Goal: Task Accomplishment & Management: Manage account settings

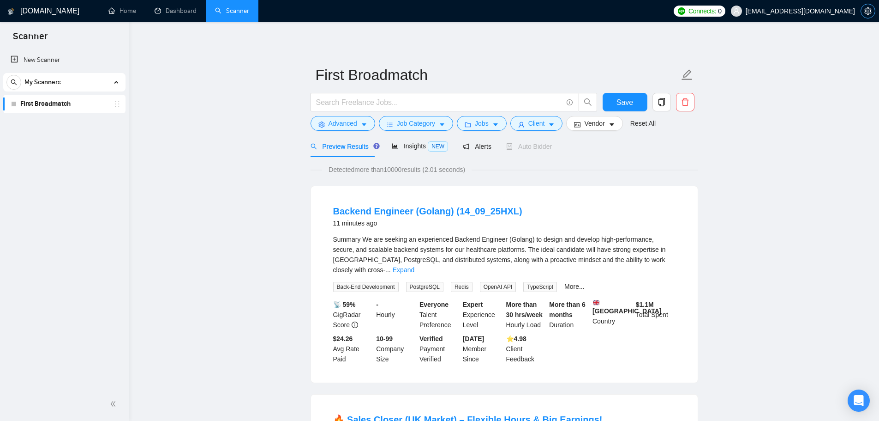
click at [864, 10] on span "setting" at bounding box center [868, 10] width 14 height 7
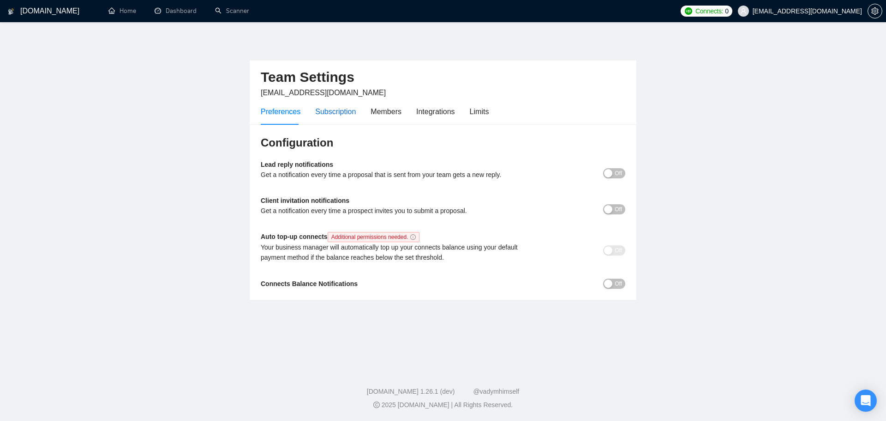
click at [336, 116] on div "Subscription" at bounding box center [335, 112] width 41 height 12
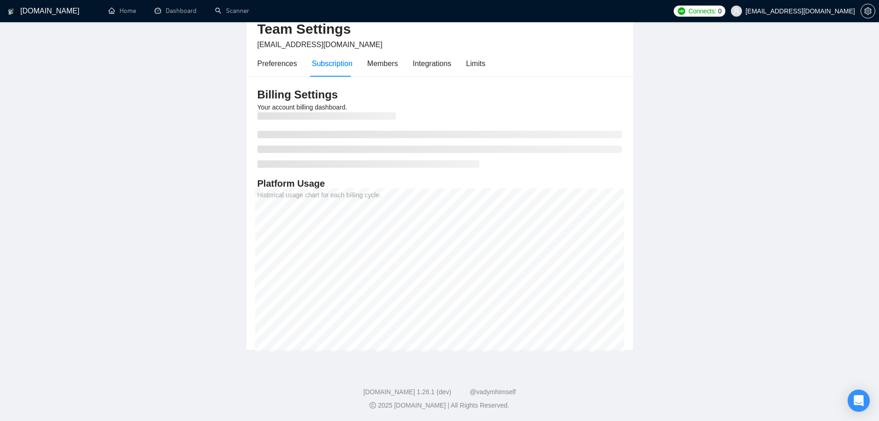
scroll to position [48, 0]
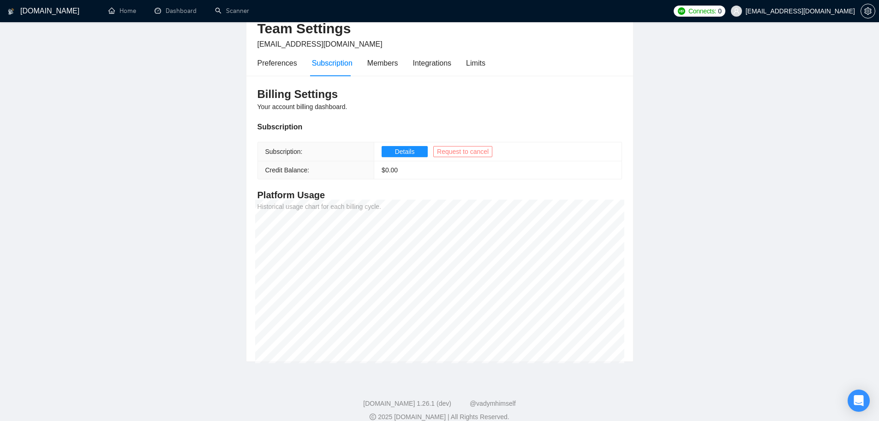
click at [457, 151] on span "Request to cancel" at bounding box center [463, 151] width 52 height 10
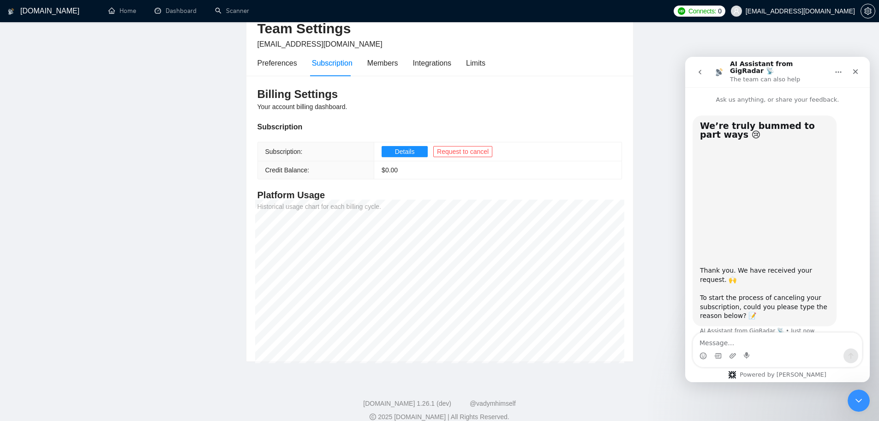
scroll to position [7, 0]
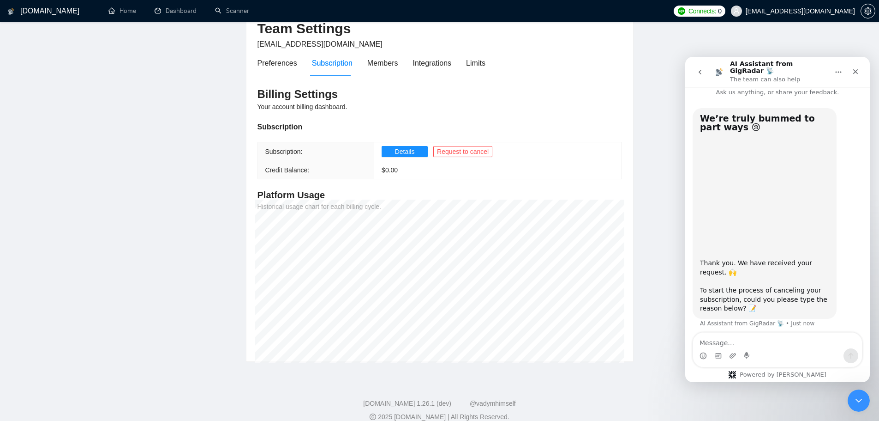
click at [734, 330] on div "We’re truly bummed to part ways 😢​ Thank you. We have received your request. 🙌 …" at bounding box center [778, 223] width 170 height 231
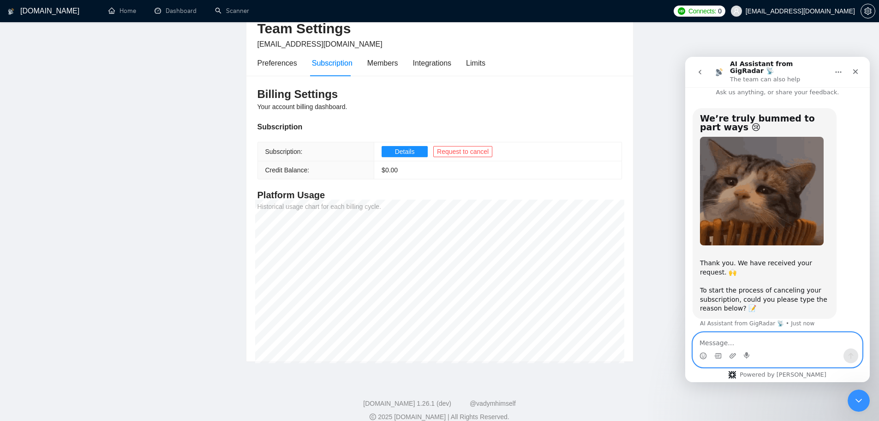
click at [718, 336] on textarea "Message…" at bounding box center [777, 340] width 169 height 16
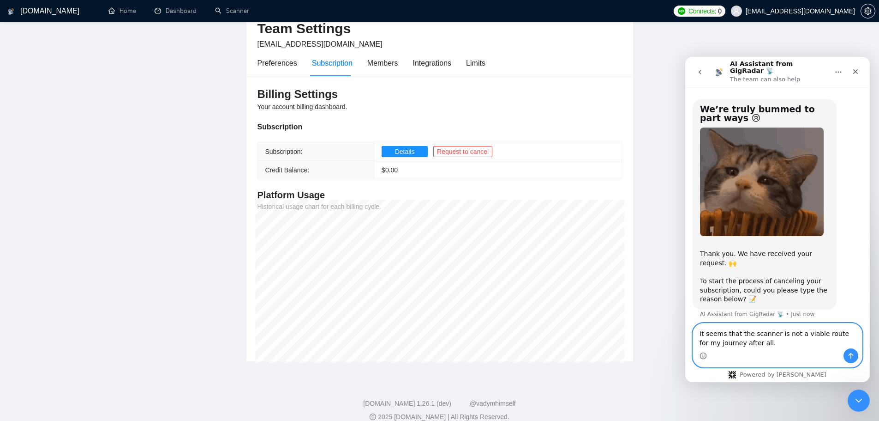
type textarea "It seems that the scanner is not a viable route for my journey after all."
click at [850, 355] on icon "Send a message…" at bounding box center [851, 355] width 7 height 7
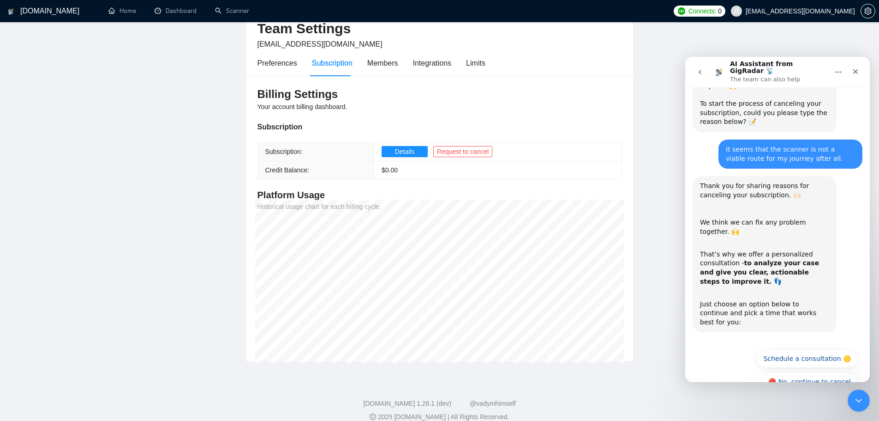
scroll to position [194, 0]
click at [814, 372] on button "🔴 No, continue to cancel" at bounding box center [810, 381] width 96 height 18
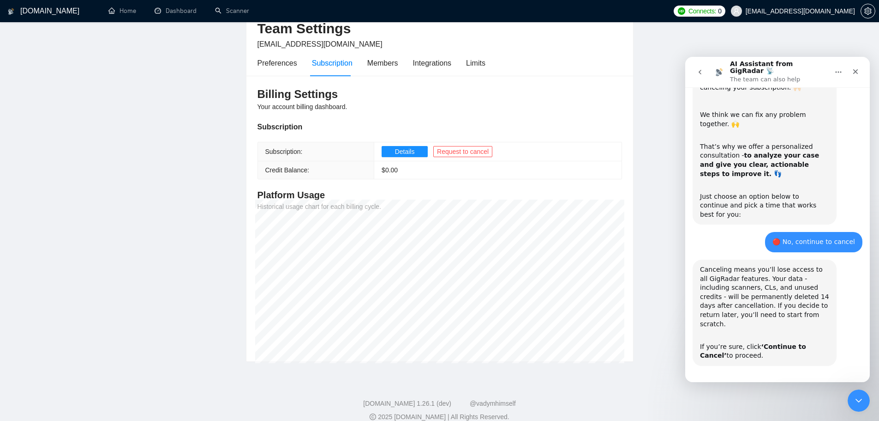
scroll to position [304, 0]
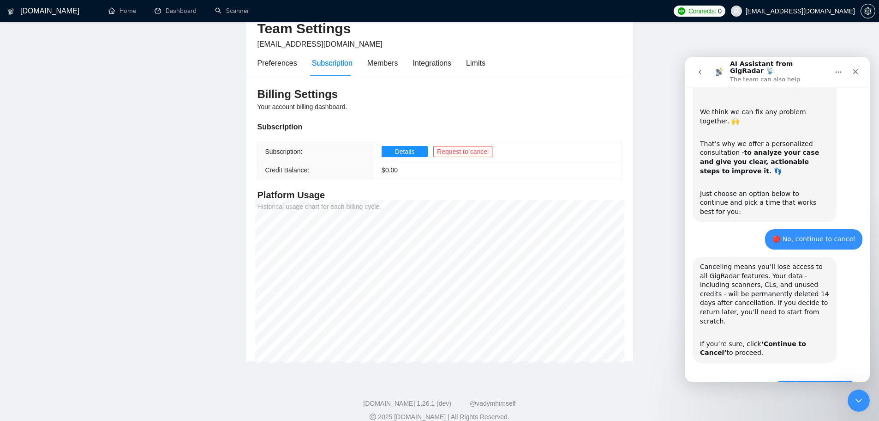
click at [808, 380] on button "🔴 Continue to Cancel" at bounding box center [815, 389] width 85 height 18
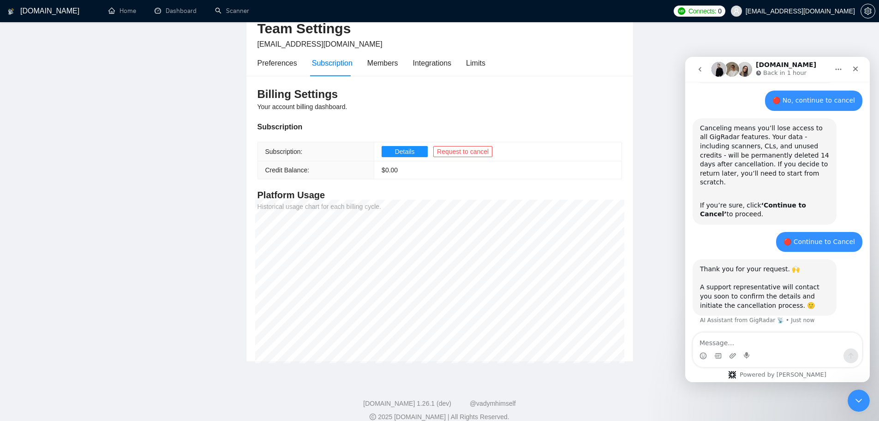
scroll to position [438, 0]
click at [381, 65] on div "Members" at bounding box center [382, 63] width 31 height 12
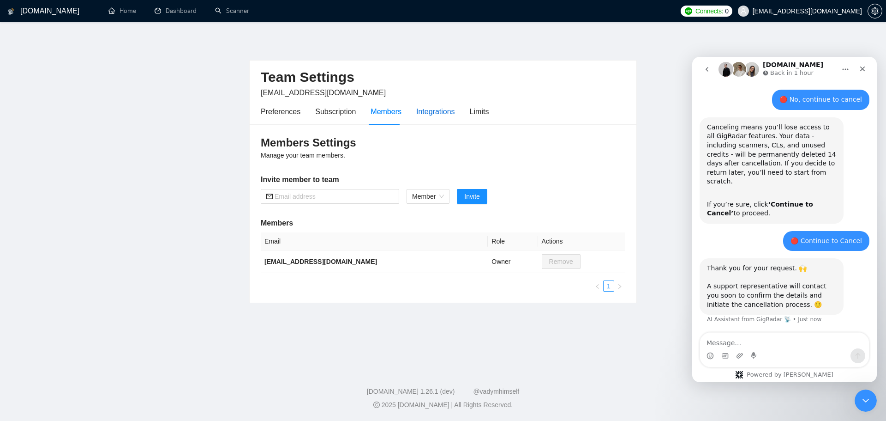
click at [426, 109] on div "Integrations" at bounding box center [435, 112] width 39 height 12
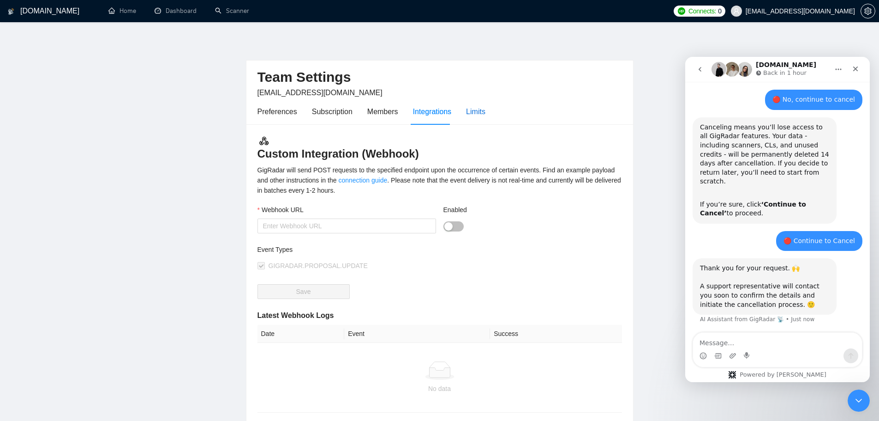
click at [470, 107] on div "Limits" at bounding box center [475, 112] width 19 height 12
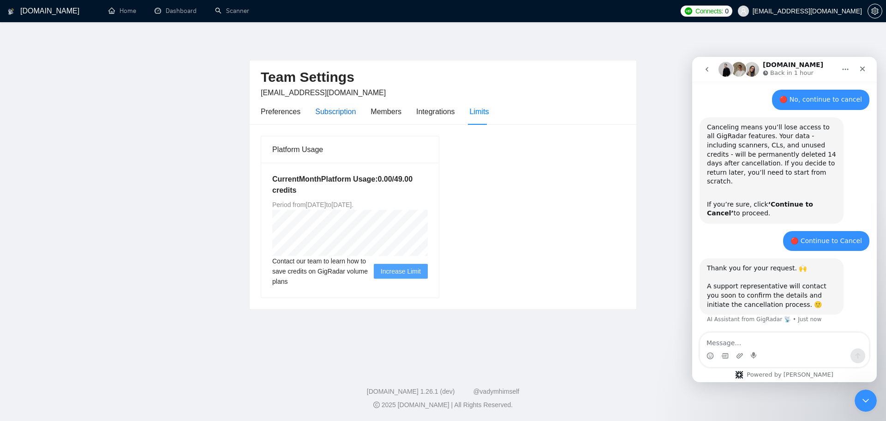
click at [337, 109] on div "Subscription" at bounding box center [335, 112] width 41 height 12
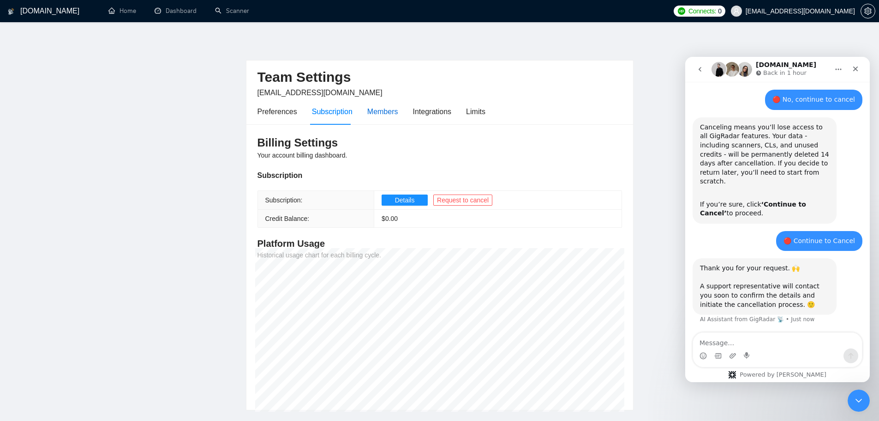
click at [393, 114] on div "Members" at bounding box center [382, 112] width 31 height 12
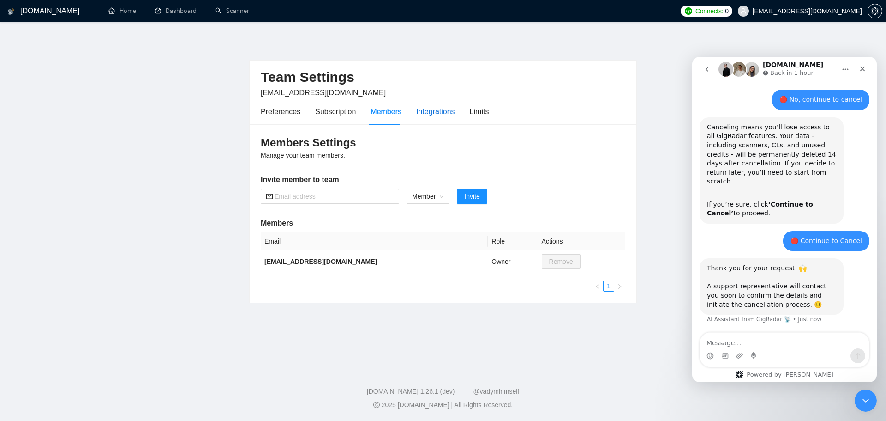
click at [420, 115] on div "Integrations" at bounding box center [435, 112] width 39 height 12
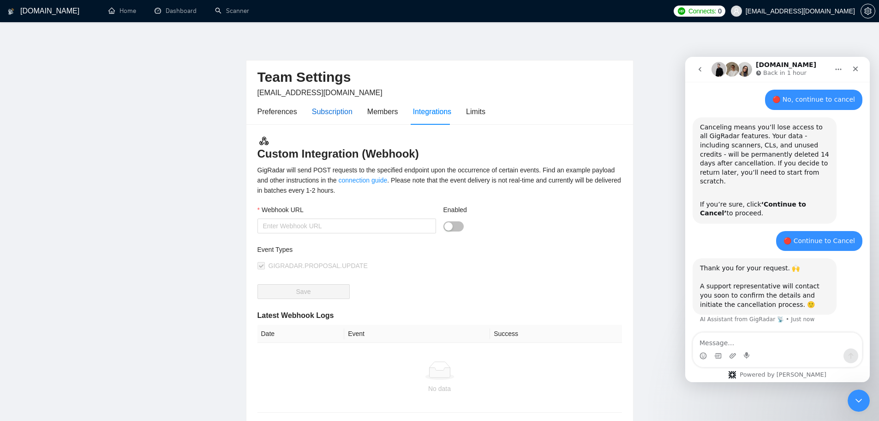
click at [328, 112] on div "Subscription" at bounding box center [332, 112] width 41 height 12
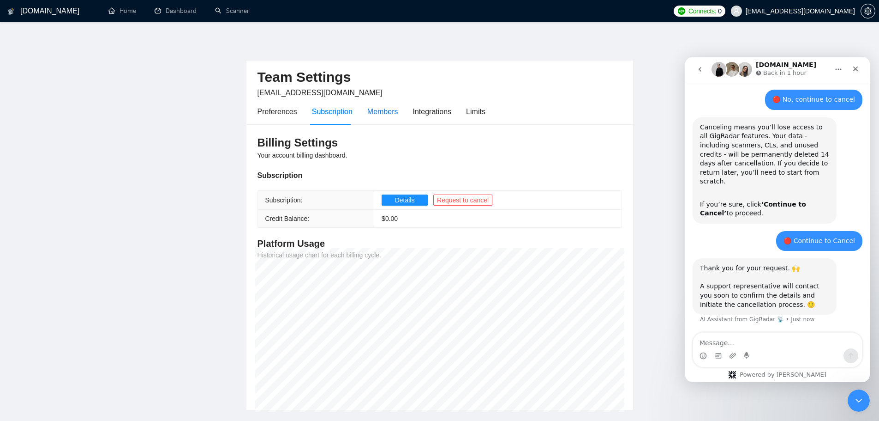
click at [387, 116] on div "Members" at bounding box center [382, 112] width 31 height 12
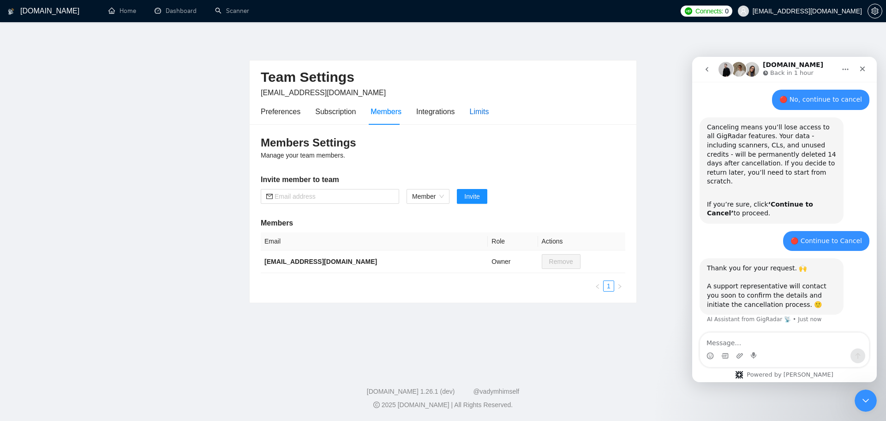
click at [481, 115] on div "Limits" at bounding box center [479, 112] width 19 height 12
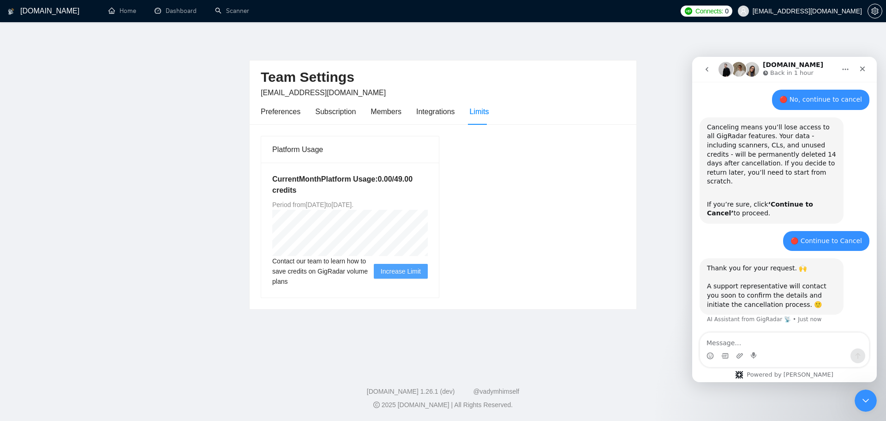
click at [656, 240] on main "Team Settings [EMAIL_ADDRESS][DOMAIN_NAME] Preferences Subscription Members Int…" at bounding box center [443, 193] width 857 height 313
